Goal: Task Accomplishment & Management: Use online tool/utility

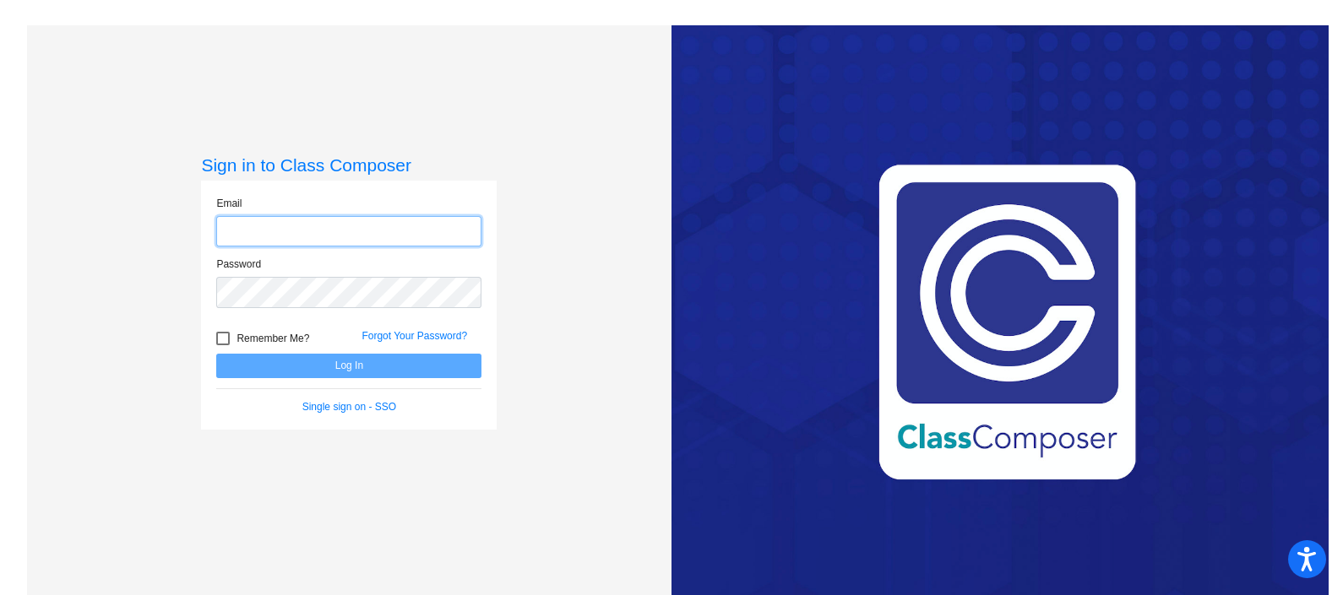
type input "[EMAIL_ADDRESS][DOMAIN_NAME]"
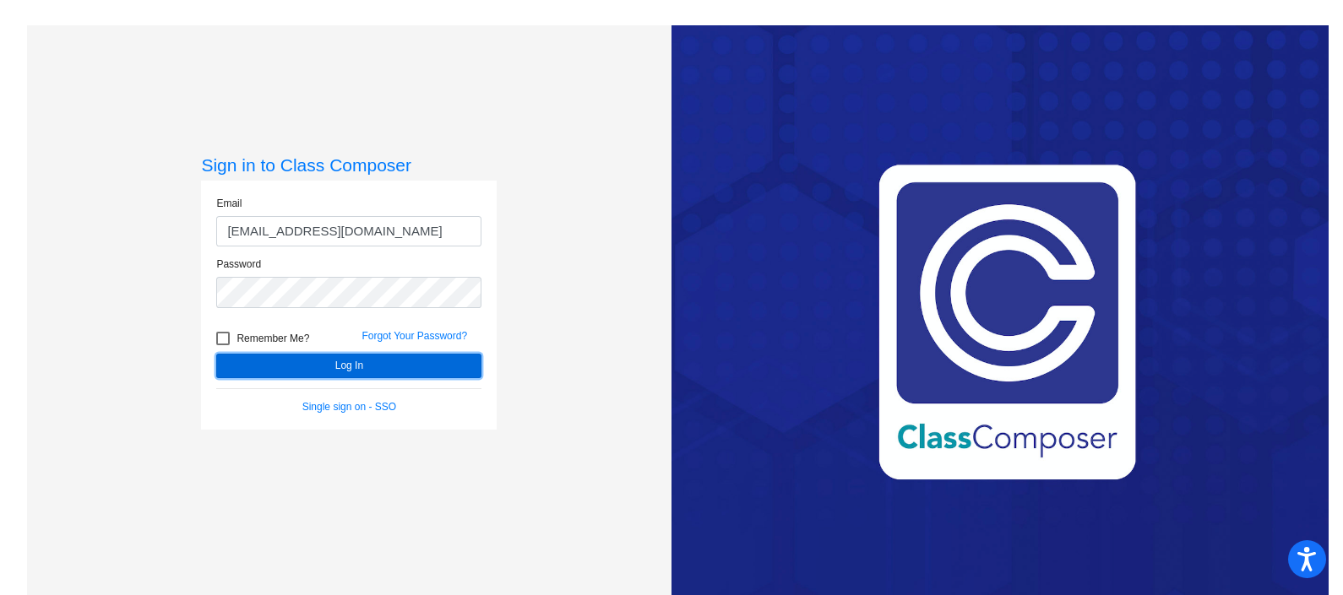
click at [363, 359] on button "Log In" at bounding box center [348, 366] width 265 height 24
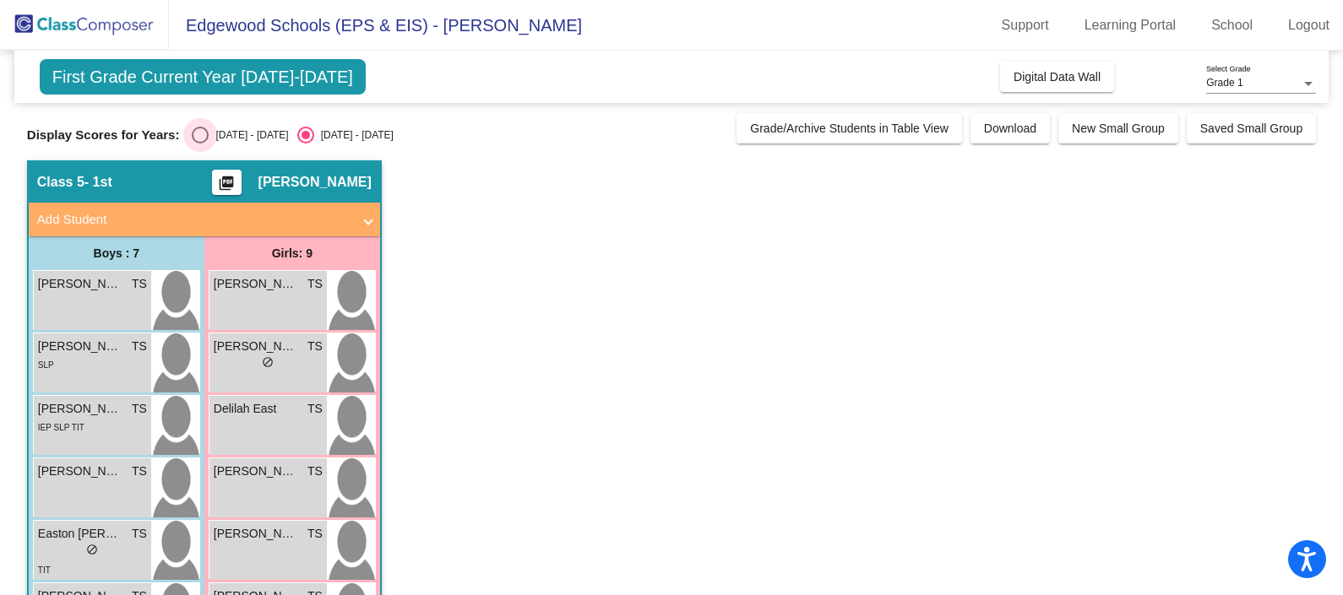
click at [215, 135] on div "[DATE] - [DATE]" at bounding box center [248, 134] width 79 height 15
click at [200, 144] on input "[DATE] - [DATE]" at bounding box center [199, 144] width 1 height 1
radio input "true"
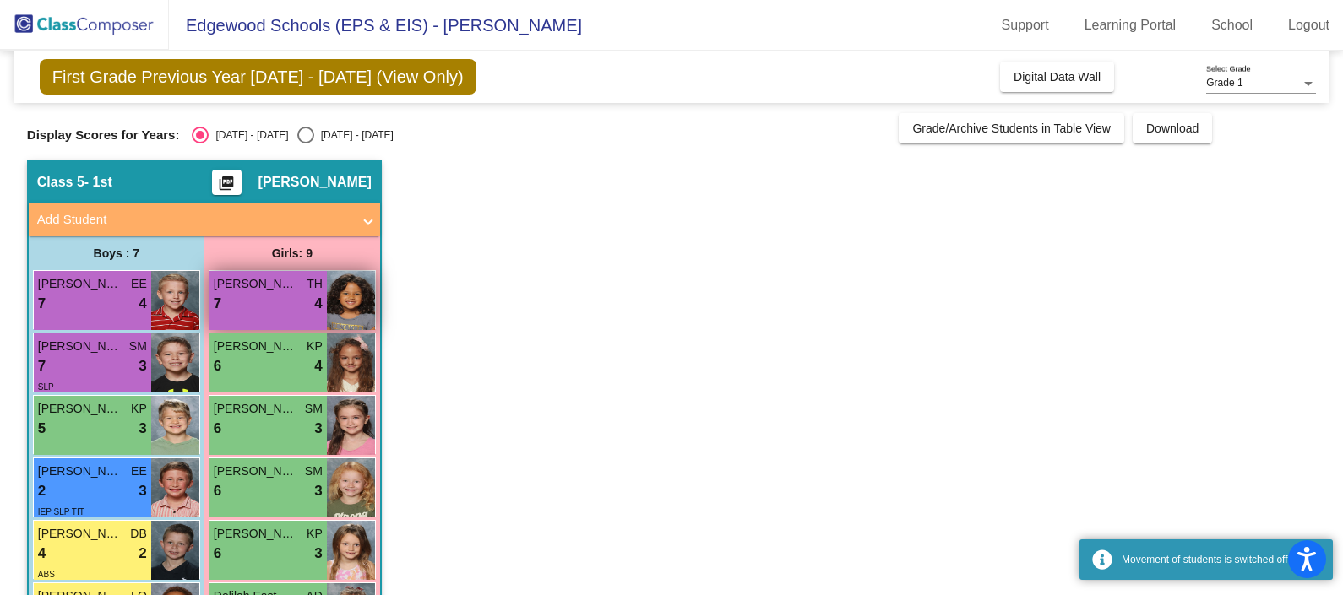
click at [278, 299] on div "7 lock do_not_disturb_alt 4" at bounding box center [268, 304] width 109 height 22
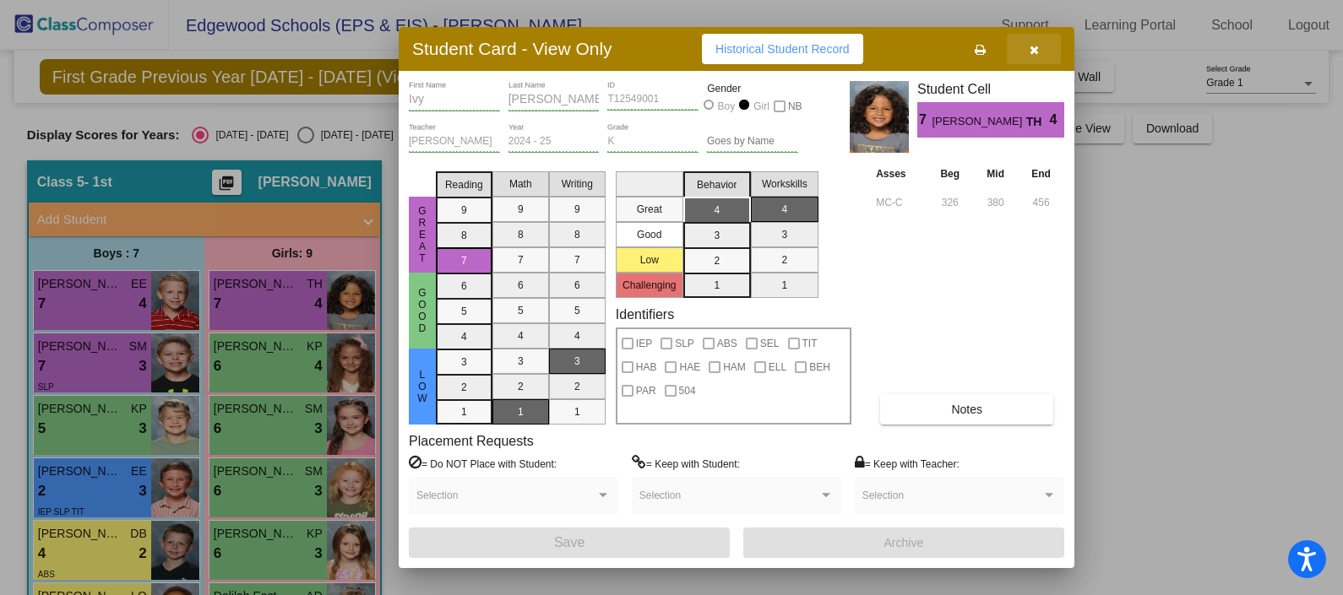
click at [1034, 52] on icon "button" at bounding box center [1033, 50] width 9 height 12
